Goal: Complete application form: Complete application form

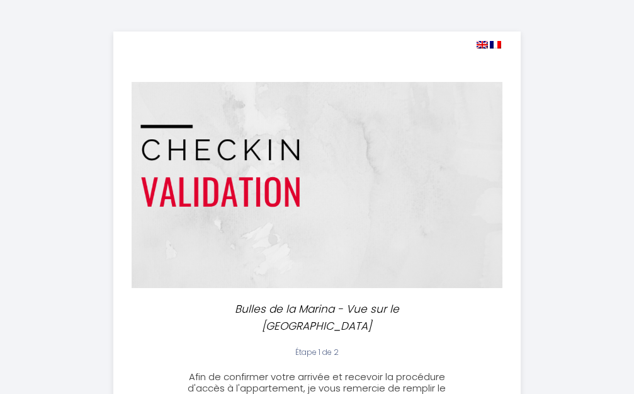
select select
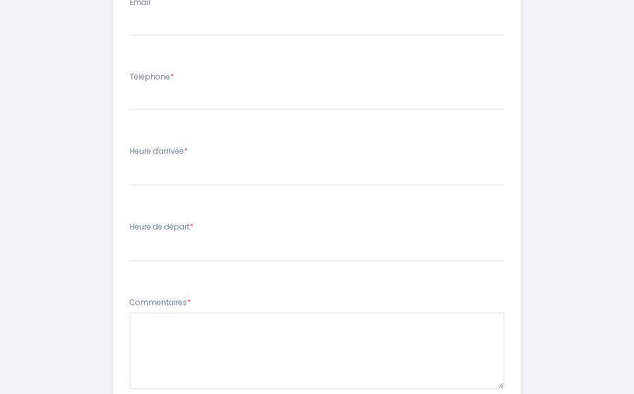
scroll to position [355, 0]
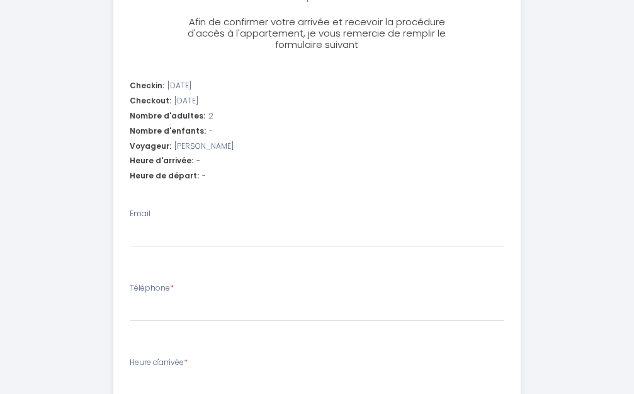
click at [198, 160] on div "Heure d'arrivée: -" at bounding box center [317, 161] width 375 height 12
click at [186, 163] on span "Heure d'arrivée:" at bounding box center [162, 161] width 64 height 12
click at [197, 161] on span "-" at bounding box center [199, 161] width 4 height 12
click at [202, 175] on span "-" at bounding box center [204, 176] width 4 height 12
click at [202, 160] on div "Heure d'arrivée: -" at bounding box center [317, 161] width 375 height 12
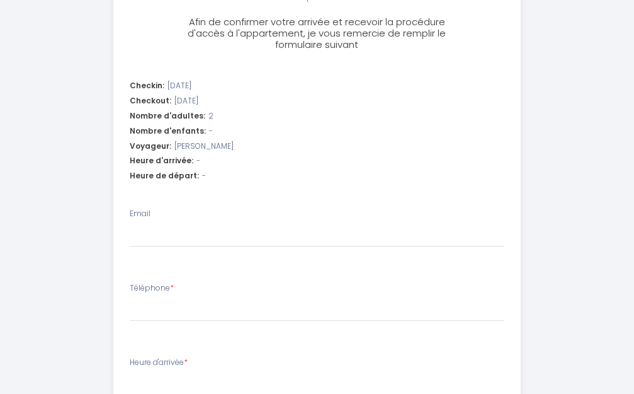
click at [202, 178] on div "Heure de départ: -" at bounding box center [317, 176] width 375 height 12
drag, startPoint x: 151, startPoint y: 210, endPoint x: 137, endPoint y: 224, distance: 19.6
click at [146, 214] on div "Email" at bounding box center [317, 227] width 375 height 39
click at [158, 285] on label "Téléphone *" at bounding box center [152, 288] width 44 height 12
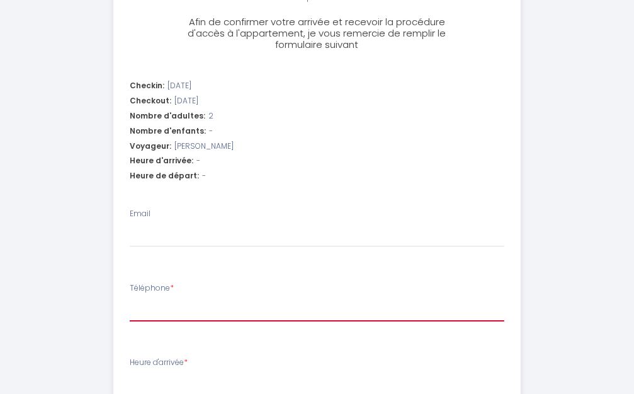
click at [158, 299] on input "Téléphone *" at bounding box center [317, 310] width 375 height 23
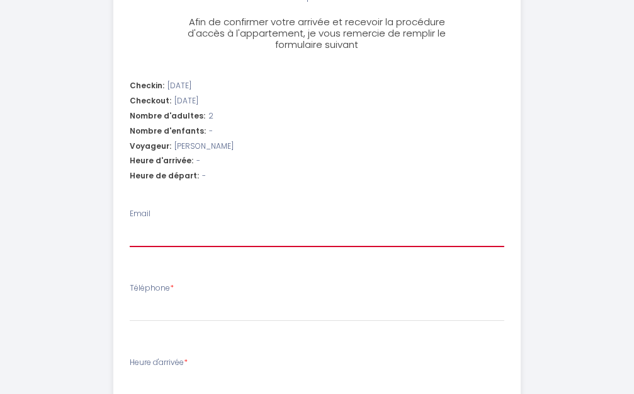
click at [130, 231] on input "Email" at bounding box center [317, 235] width 375 height 23
click at [134, 166] on span "Heure d'arrivée:" at bounding box center [162, 161] width 64 height 12
click at [212, 168] on li "Checkin: [DATE] Checkout: [DATE] Nombre d'adultes: 2 Nombre d'enfants: - Voyage…" at bounding box center [317, 132] width 406 height 120
drag, startPoint x: 202, startPoint y: 190, endPoint x: 175, endPoint y: 187, distance: 26.6
click at [198, 189] on li "Checkin: [DATE] Checkout: [DATE] Nombre d'adultes: 2 Nombre d'enfants: - Voyage…" at bounding box center [317, 132] width 406 height 120
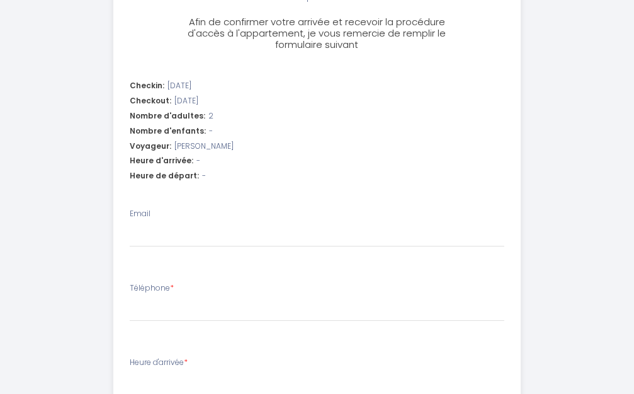
click at [137, 190] on li "Checkin: [DATE] Checkout: [DATE] Nombre d'adultes: 2 Nombre d'enfants: - Voyage…" at bounding box center [317, 132] width 406 height 120
click at [126, 199] on ul "Checkin: [DATE] Checkout: [DATE] Nombre d'adultes: 2 Nombre d'enfants: - Voyage…" at bounding box center [317, 345] width 406 height 547
click at [135, 229] on input "Email" at bounding box center [317, 235] width 375 height 23
type input "a"
select select
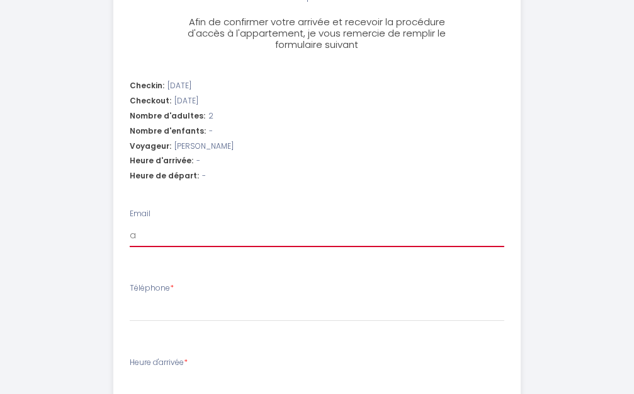
select select
type input "ai"
select select
type input "air"
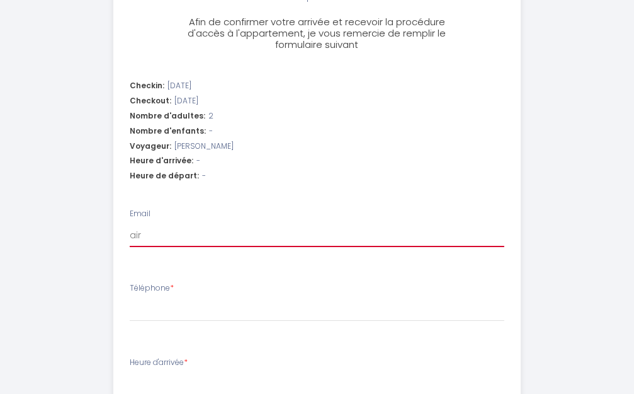
select select
type input "aire"
select select
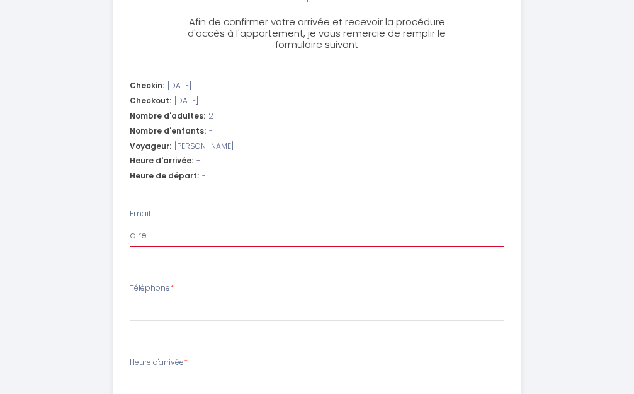
type input "aireo"
select select
type input "aireon"
select select
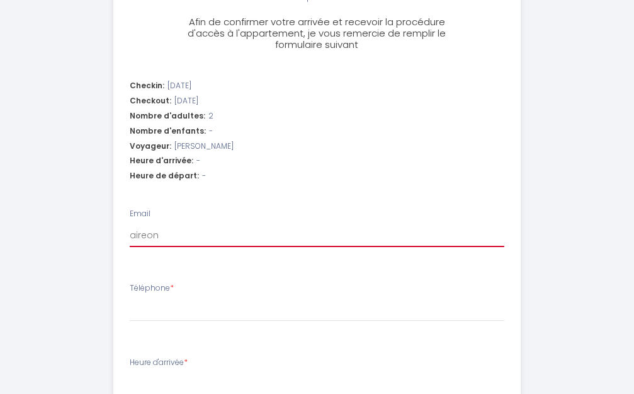
select select
type input "aireona"
select select
type input "aireona5"
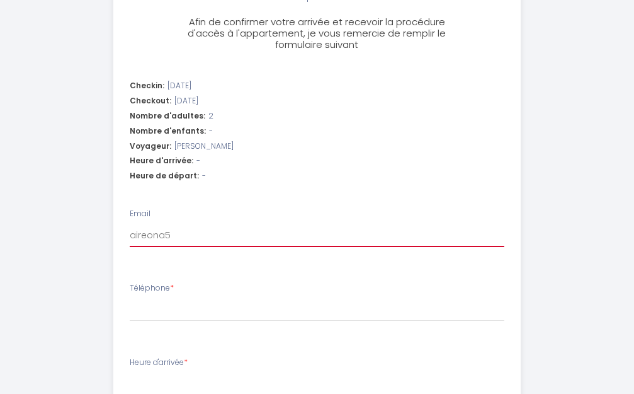
select select
type input "aireona51"
select select
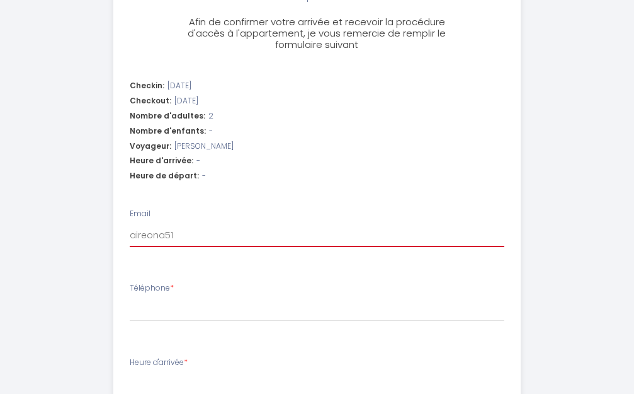
type input "aireona51@"
select select
type input "aireona51@w"
select select
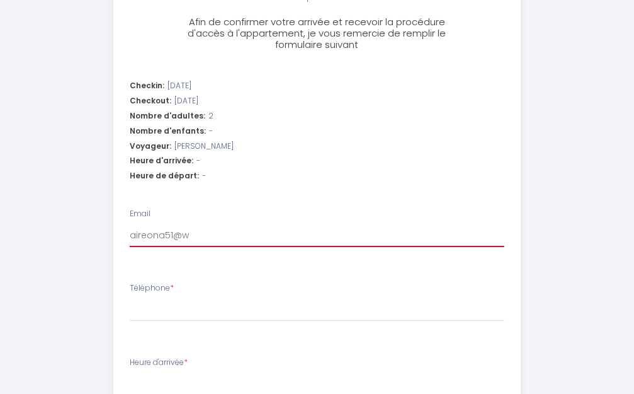
select select
type input "aireona51@wa"
select select
type input "aireona51@wan"
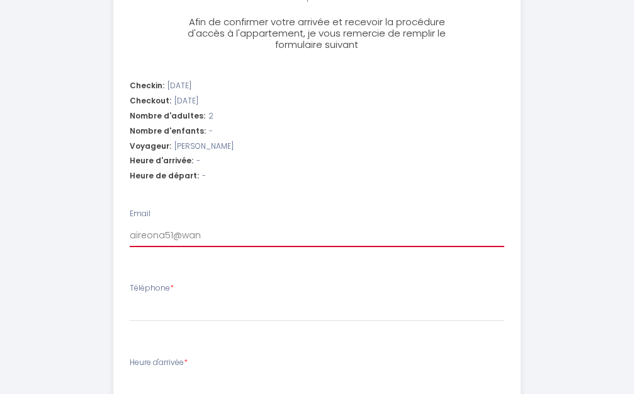
select select
type input "aireona51@wana"
select select
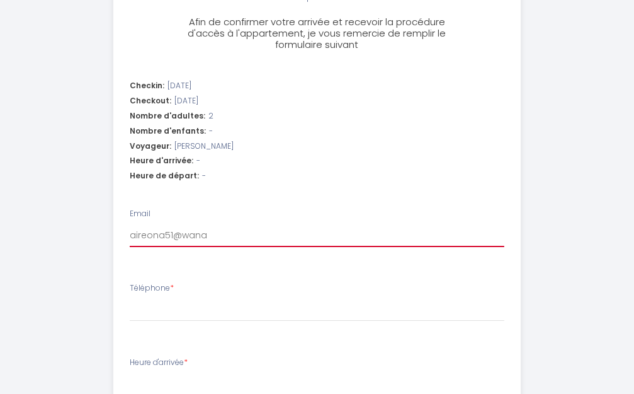
type input "aireona51@wanad"
select select
type input "aireona51@wanado"
select select
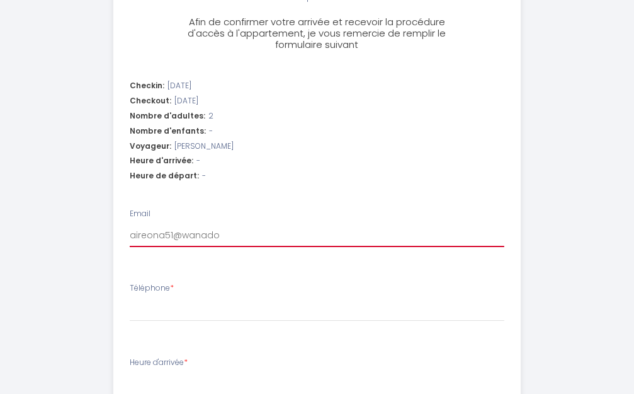
select select
type input "[EMAIL_ADDRESS]"
select select
type input "[EMAIL_ADDRESS]."
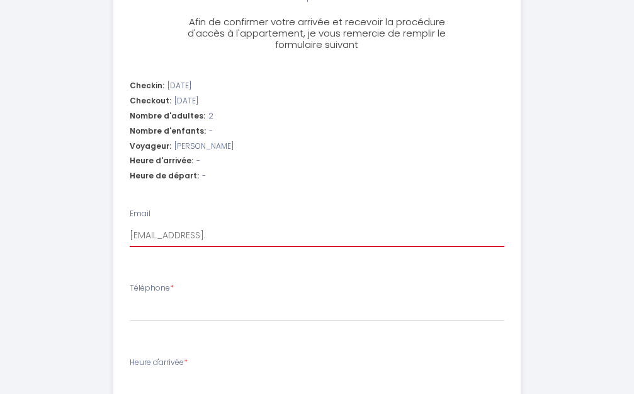
select select
type input "aireona51@wanadoo.f"
select select
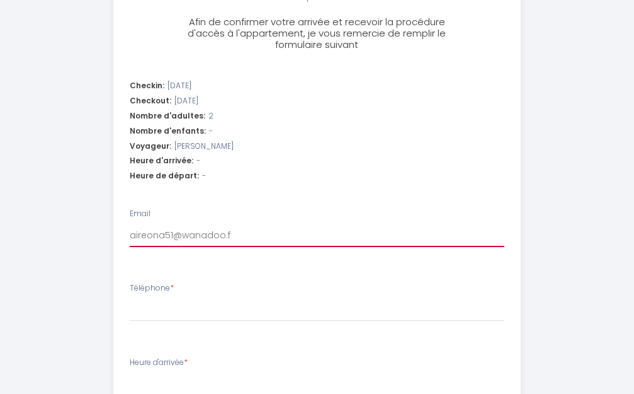
type input "[EMAIL_ADDRESS][DOMAIN_NAME]"
select select
type input "[EMAIL_ADDRESS][DOMAIN_NAME]"
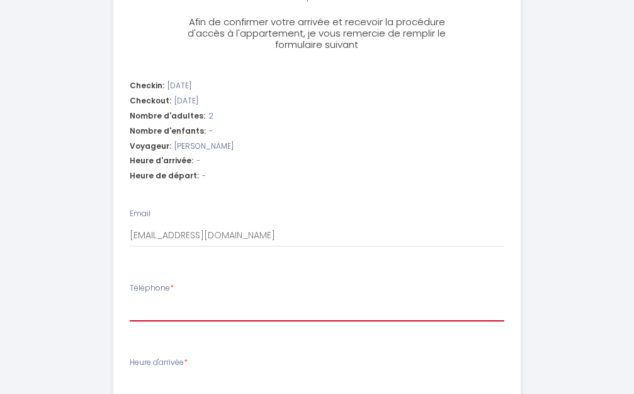
click at [134, 310] on input "Téléphone *" at bounding box center [317, 310] width 375 height 23
type input "0"
select select
type input "06"
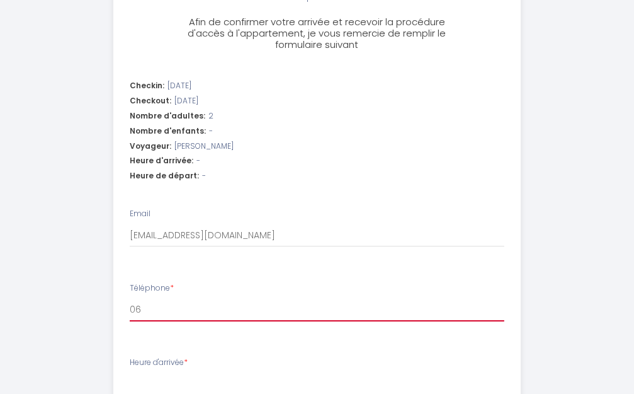
select select
type input "064"
select select
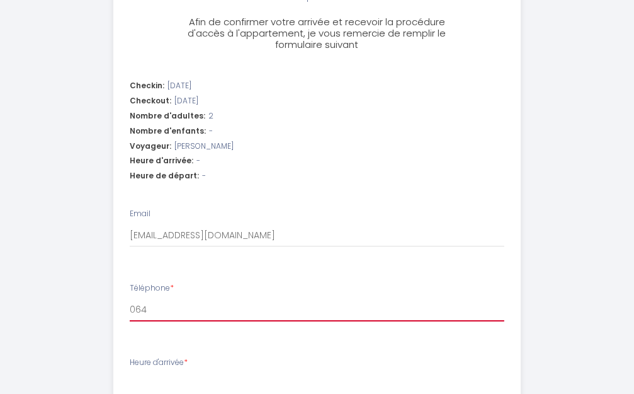
type input "0647"
select select
type input "06477"
select select
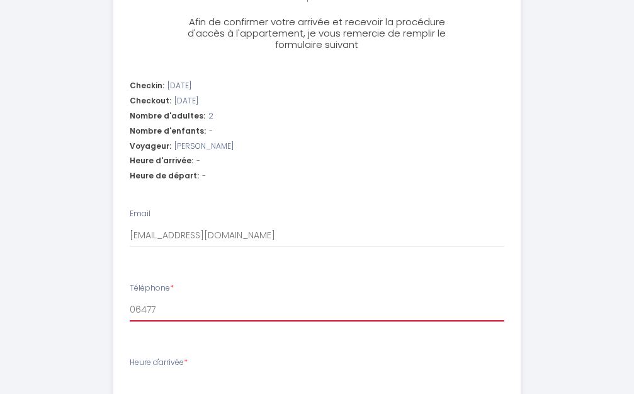
select select
type input "064776"
select select
type input "0647762"
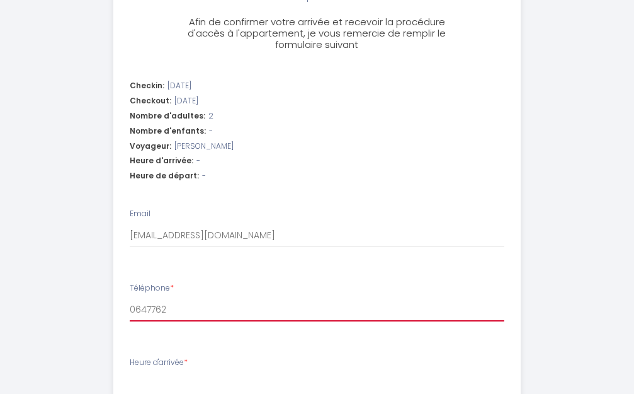
select select
type input "06477628"
select select
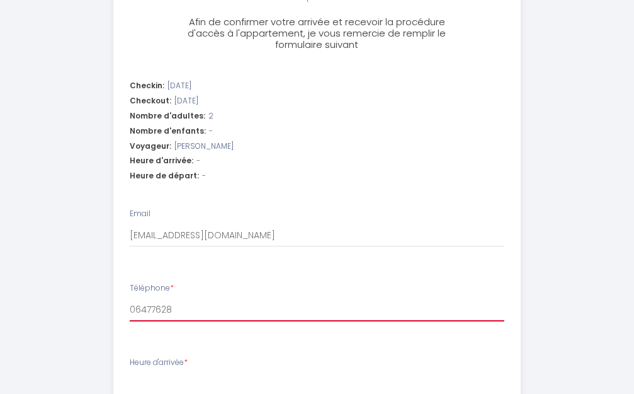
type input "064776289"
select select
type input "0647762890"
select select
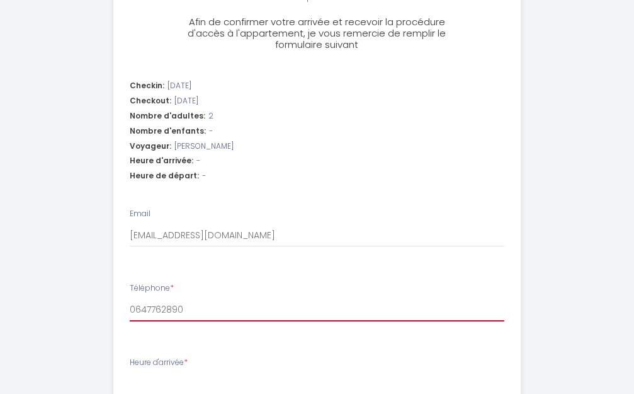
select select
click at [140, 311] on input "0647762890" at bounding box center [317, 310] width 375 height 23
type input "06.47762890"
select select
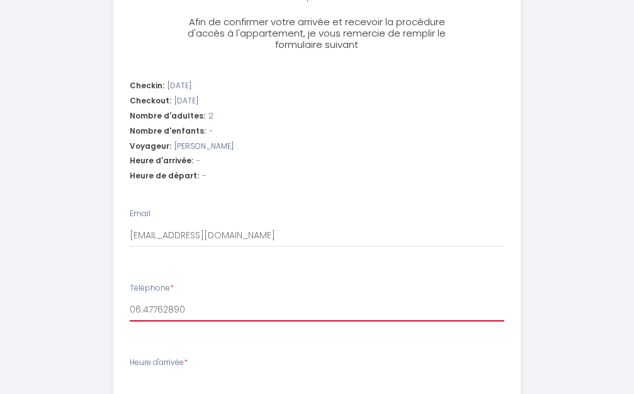
click at [151, 308] on input "06.47762890" at bounding box center [317, 310] width 375 height 23
type input "06.47.762890"
select select
click at [163, 308] on input "06.47.762890" at bounding box center [317, 310] width 375 height 23
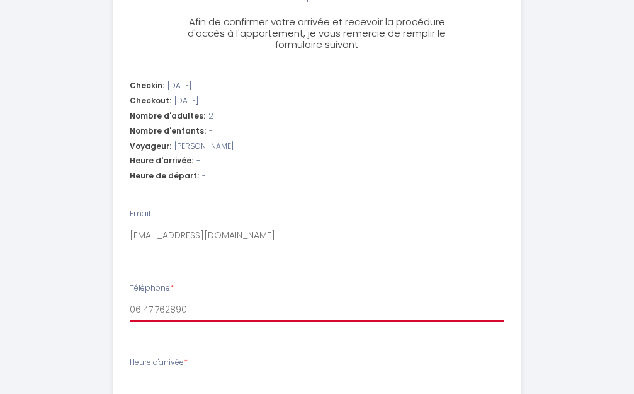
type input "06.47.76.2890"
select select
click at [176, 309] on input "06.47.76.2890" at bounding box center [317, 310] width 375 height 23
type input "[PHONE_NUMBER]"
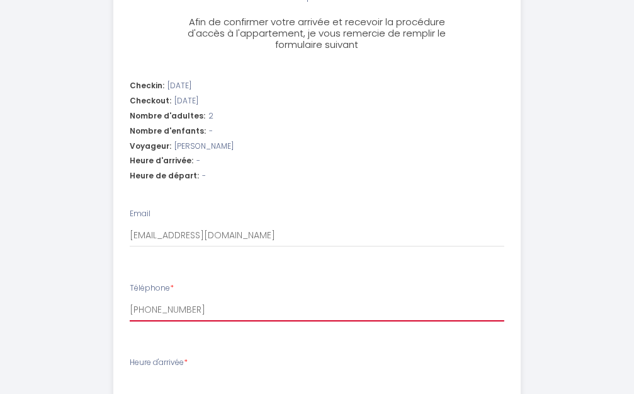
select select
type input "[PHONE_NUMBER]"
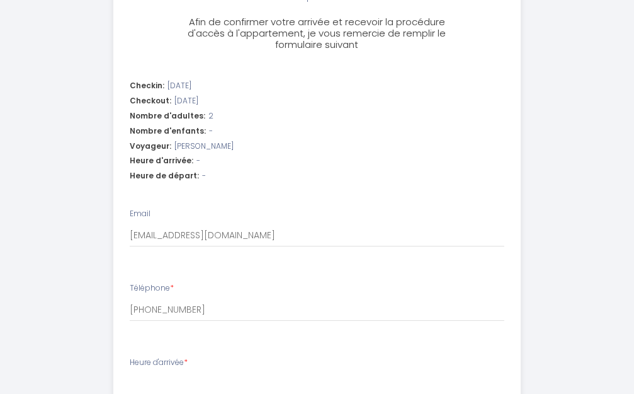
click at [151, 371] on div "Heure d'arrivée * 17:00 17:30 18:00 18:30 19:00 19:30 20:00 20:30 21:00 21:30 2…" at bounding box center [317, 377] width 375 height 40
click at [147, 374] on select "17:00 17:30 18:00 18:30 19:00 19:30 20:00 20:30 21:00 21:30 22:00 22:30 23:00" at bounding box center [317, 385] width 375 height 24
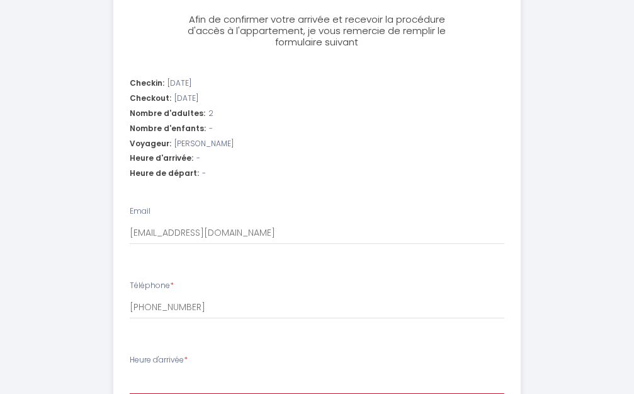
select select "19:30"
click at [130, 370] on select "17:00 17:30 18:00 18:30 19:00 19:30 20:00 20:30 21:00 21:30 22:00 22:30 23:00" at bounding box center [317, 382] width 375 height 24
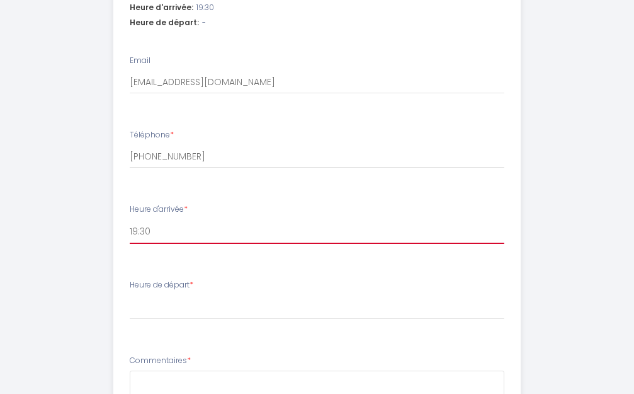
scroll to position [546, 0]
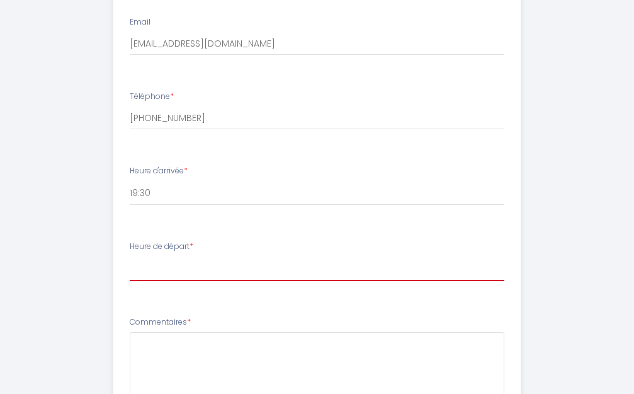
click at [134, 263] on select "00:00 00:30 01:00 01:30 02:00 02:30 03:00 03:30 04:00 04:30 05:00 05:30 06:00 0…" at bounding box center [317, 269] width 375 height 24
select select "10:00"
click at [130, 257] on select "00:00 00:30 01:00 01:30 02:00 02:30 03:00 03:30 04:00 04:30 05:00 05:30 06:00 0…" at bounding box center [317, 269] width 375 height 24
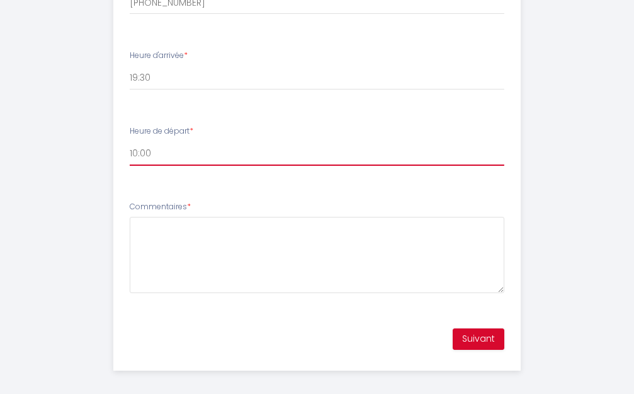
scroll to position [670, 0]
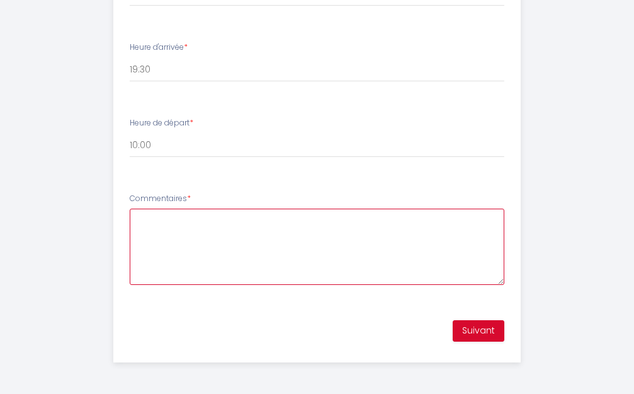
click at [146, 224] on textarea "Commentaires *" at bounding box center [317, 247] width 375 height 76
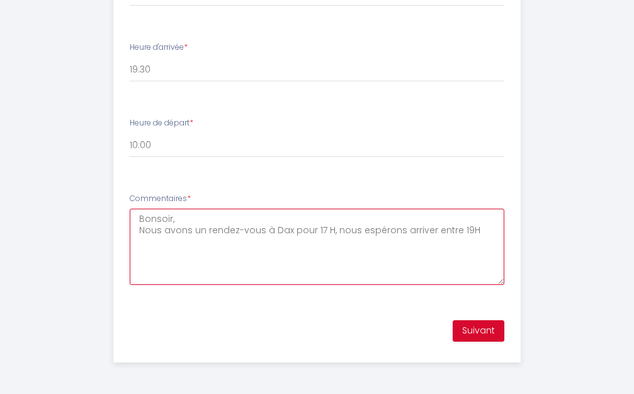
click at [322, 232] on textarea "Bonsoir, Nous avons un rendez-vous à Dax pour 17 H, nous espérons arriver entre…" at bounding box center [317, 247] width 375 height 76
click at [467, 229] on textarea "Bonsoir, Nous avons un rendez-vous à Dax pour 17H, nous espérons arriver entre …" at bounding box center [317, 247] width 375 height 76
type textarea "Bonsoir, Nous avons un rendez-vous à Dax pour 17H, nous espérons arriver entre …"
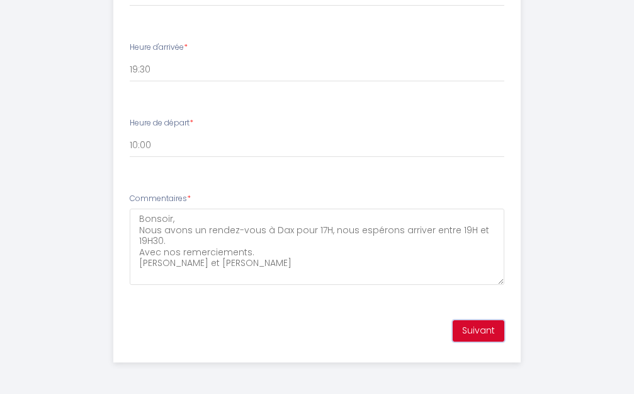
click at [479, 328] on button "Suivant" at bounding box center [479, 330] width 52 height 21
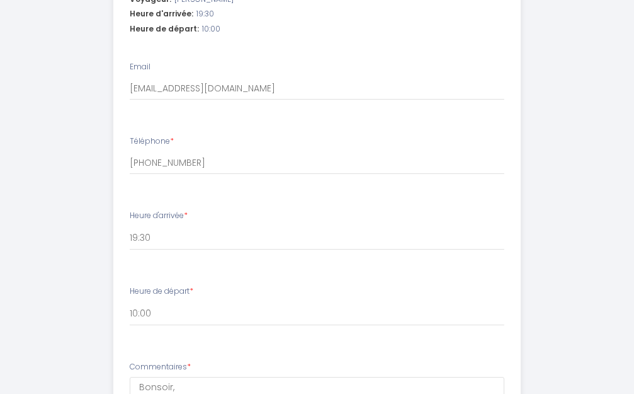
scroll to position [481, 0]
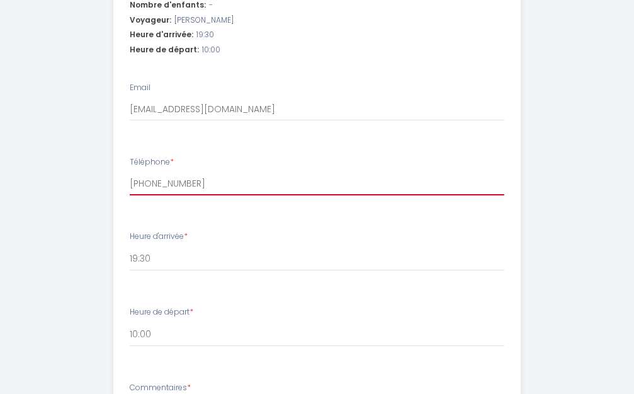
click at [142, 183] on input "[PHONE_NUMBER]" at bounding box center [317, 184] width 375 height 23
click at [154, 182] on input "[PHONE_NUMBER]" at bounding box center [317, 184] width 375 height 23
click at [162, 183] on input "064776.28.90" at bounding box center [317, 184] width 375 height 23
click at [164, 183] on input "064776.28.90" at bounding box center [317, 184] width 375 height 23
click at [173, 183] on input "06477628.90" at bounding box center [317, 184] width 375 height 23
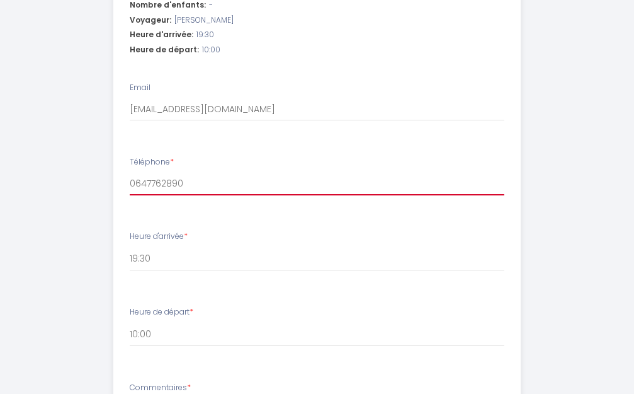
scroll to position [670, 0]
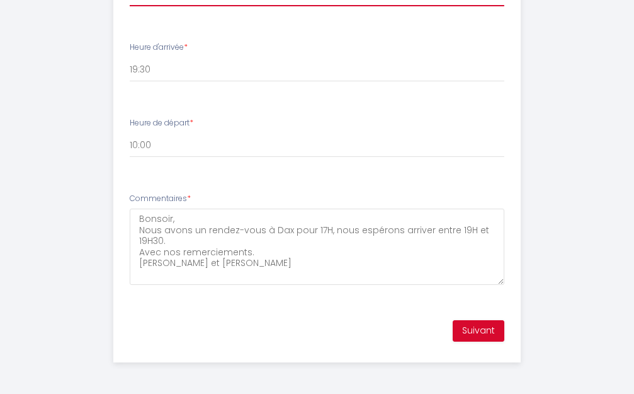
type input "0647762890"
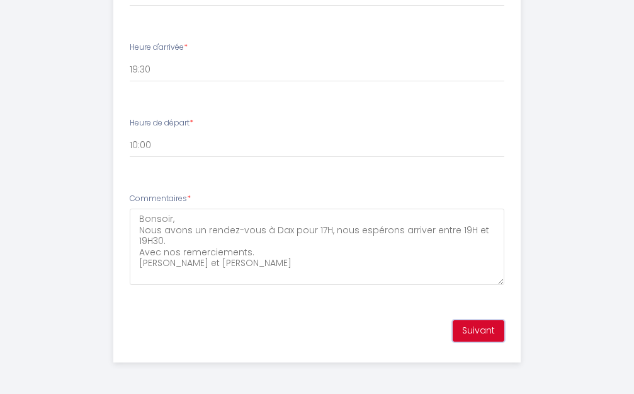
click at [473, 329] on button "Suivant" at bounding box center [479, 330] width 52 height 21
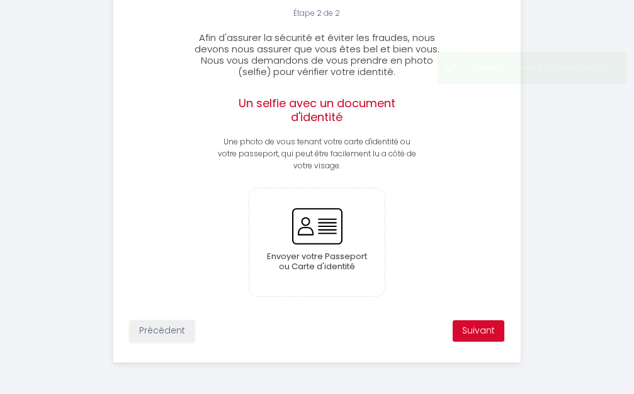
scroll to position [339, 0]
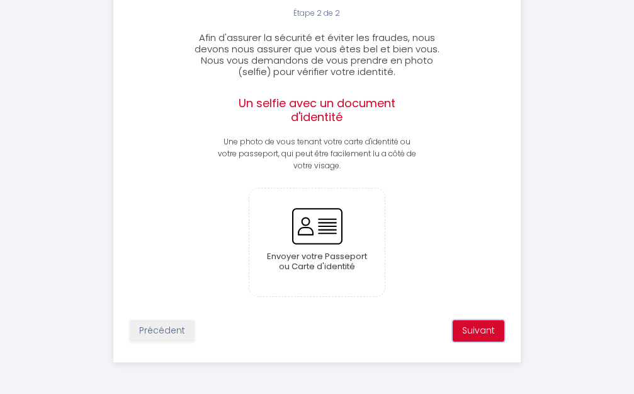
click at [484, 328] on button "Suivant" at bounding box center [479, 330] width 52 height 21
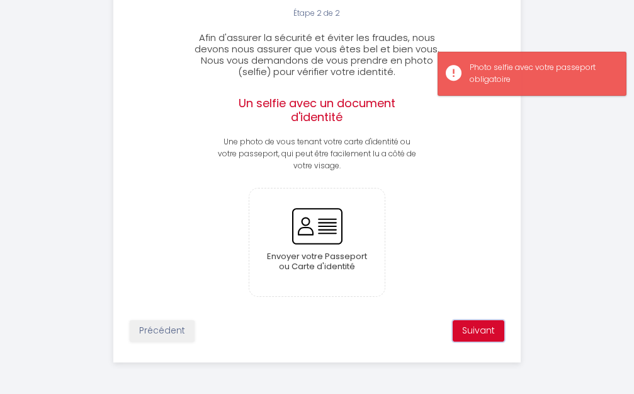
click at [483, 327] on button "Suivant" at bounding box center [479, 330] width 52 height 21
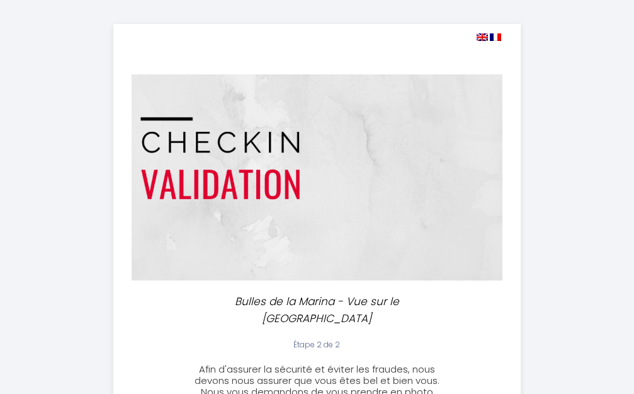
scroll to position [0, 0]
